Goal: Information Seeking & Learning: Check status

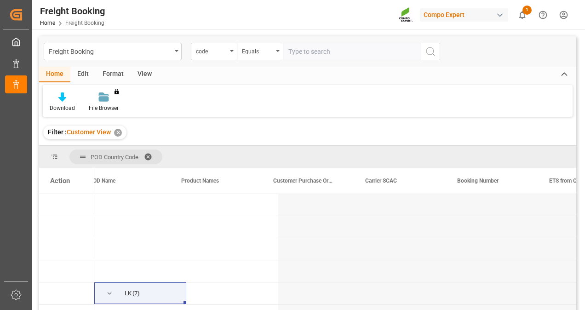
scroll to position [0, 292]
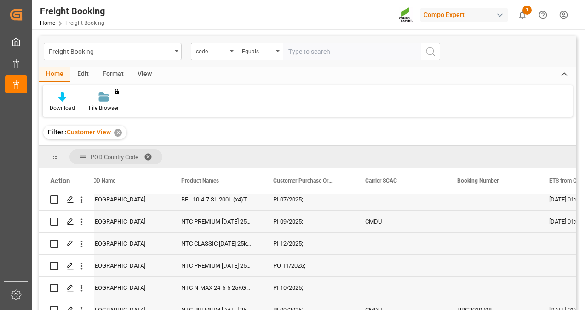
click at [310, 52] on input "text" at bounding box center [352, 51] width 138 height 17
type input "novatec"
click at [436, 47] on button "search button" at bounding box center [430, 51] width 19 height 17
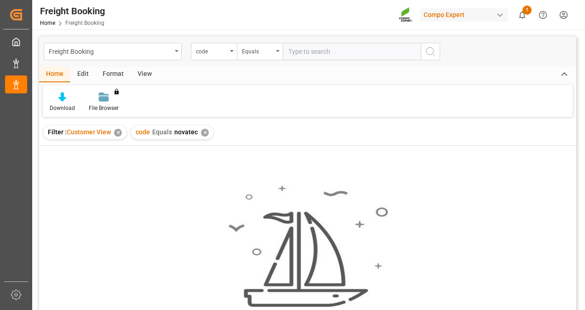
click at [204, 130] on div "✕" at bounding box center [205, 133] width 8 height 8
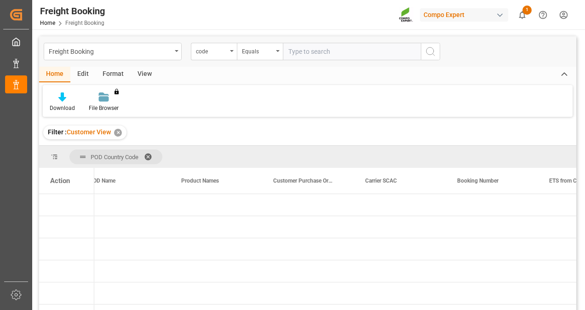
click at [86, 135] on span "Customer View" at bounding box center [89, 131] width 44 height 7
click at [58, 131] on span "Filter :" at bounding box center [57, 131] width 19 height 7
click at [119, 131] on div "✕" at bounding box center [118, 133] width 8 height 8
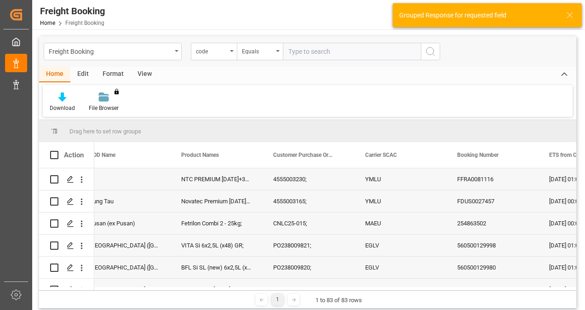
click at [343, 54] on input "text" at bounding box center [352, 51] width 138 height 17
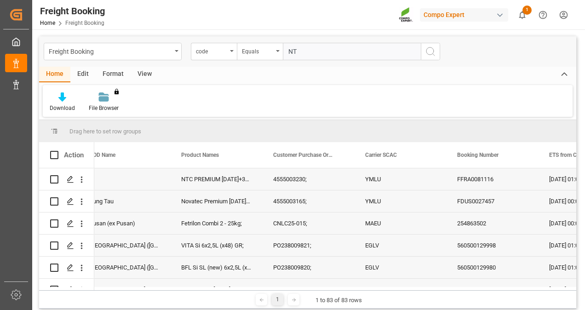
type input "NTC"
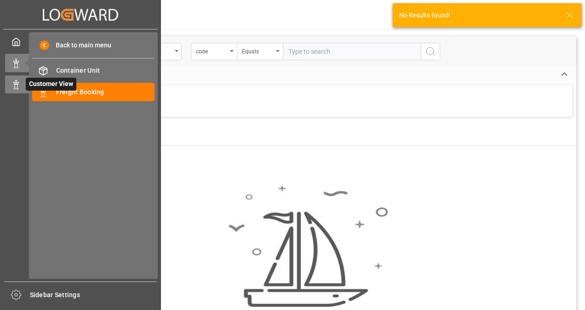
click at [19, 88] on icon at bounding box center [15, 84] width 9 height 9
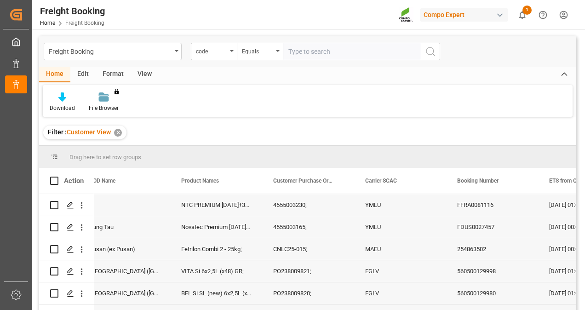
click at [348, 49] on input "text" at bounding box center [352, 51] width 138 height 17
type input "NTC"
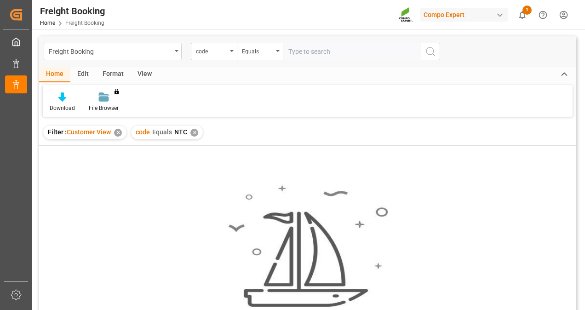
click at [366, 47] on input "text" at bounding box center [352, 51] width 138 height 17
type input "NTC Premium"
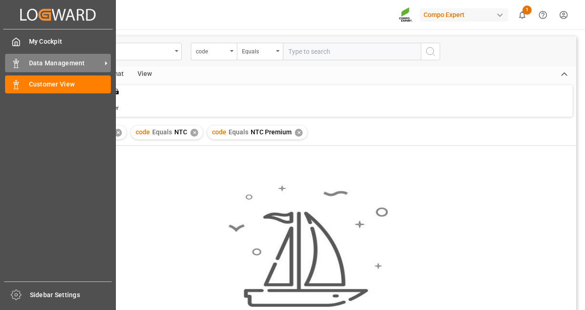
click at [17, 66] on rect at bounding box center [16, 65] width 3 height 5
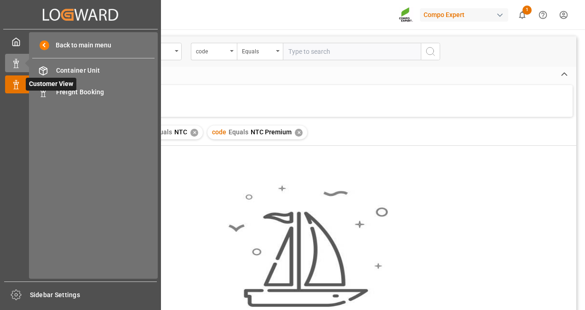
click at [14, 87] on icon at bounding box center [15, 84] width 9 height 9
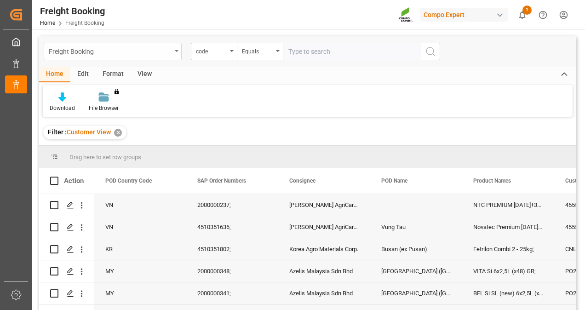
click at [171, 56] on div "Freight Booking" at bounding box center [113, 51] width 138 height 17
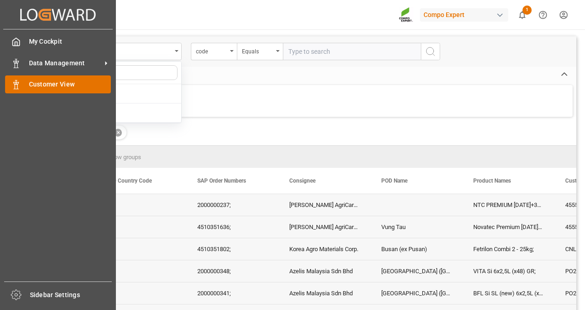
click at [23, 84] on div "Customer View Customer View" at bounding box center [58, 84] width 106 height 18
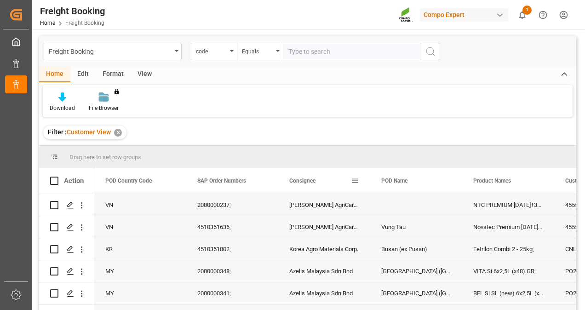
click at [351, 177] on span at bounding box center [355, 180] width 8 height 8
click at [449, 158] on div "Drag here to set row groups" at bounding box center [307, 157] width 537 height 22
click at [540, 178] on span at bounding box center [538, 180] width 8 height 8
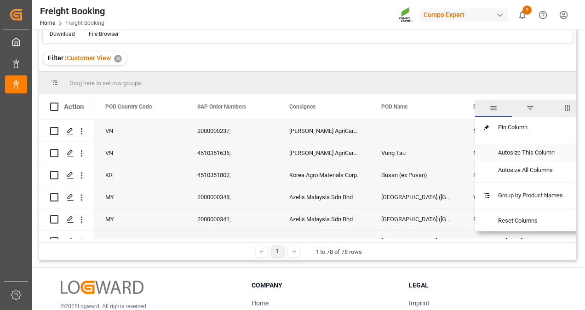
scroll to position [92, 0]
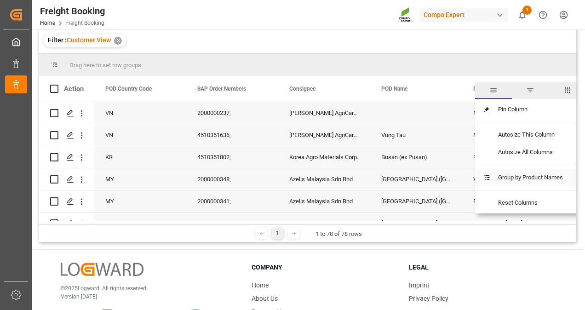
click at [547, 181] on span "Group by Product Names" at bounding box center [530, 177] width 80 height 17
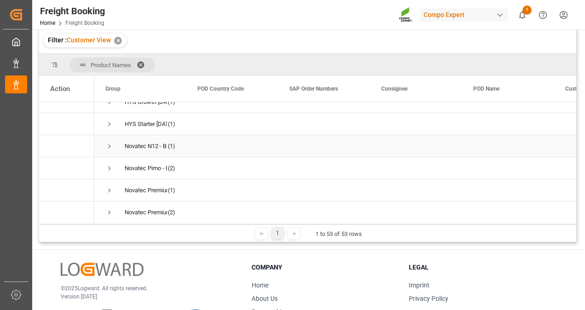
scroll to position [802, 0]
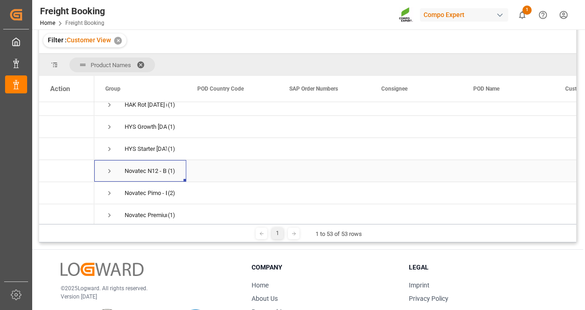
click at [118, 173] on span "Novatec N12 - BULK -; (1)" at bounding box center [140, 170] width 70 height 21
click at [108, 170] on span "Press SPACE to select this row." at bounding box center [109, 171] width 8 height 8
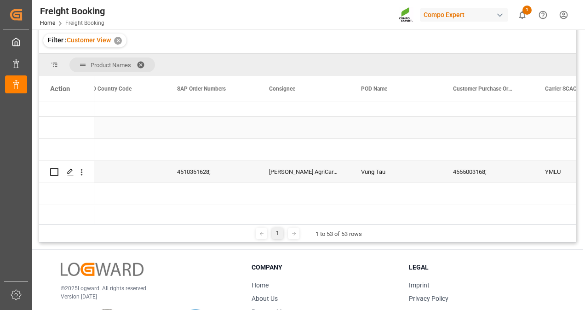
scroll to position [0, 0]
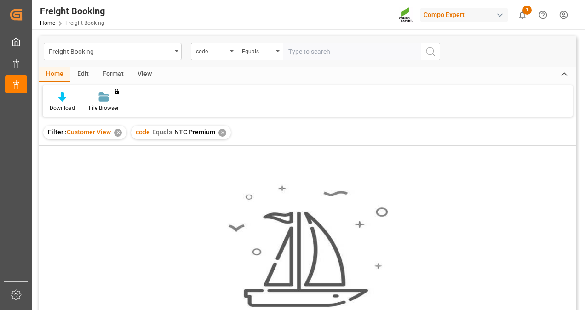
click at [222, 131] on div "✕" at bounding box center [222, 133] width 8 height 8
